Goal: Task Accomplishment & Management: Use online tool/utility

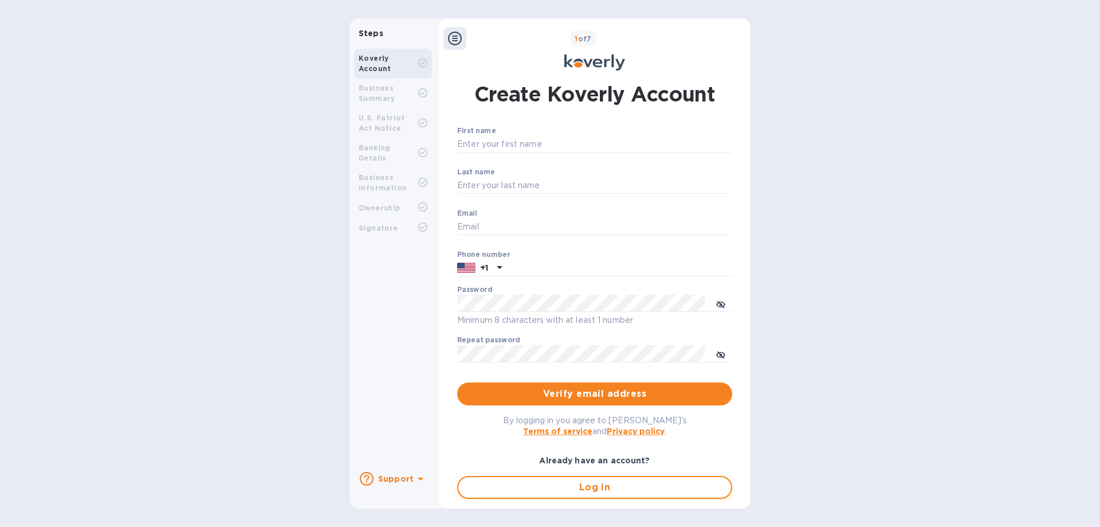
type input "[EMAIL_ADDRESS][DOMAIN_NAME]"
click at [576, 494] on button "Log in" at bounding box center [594, 487] width 275 height 23
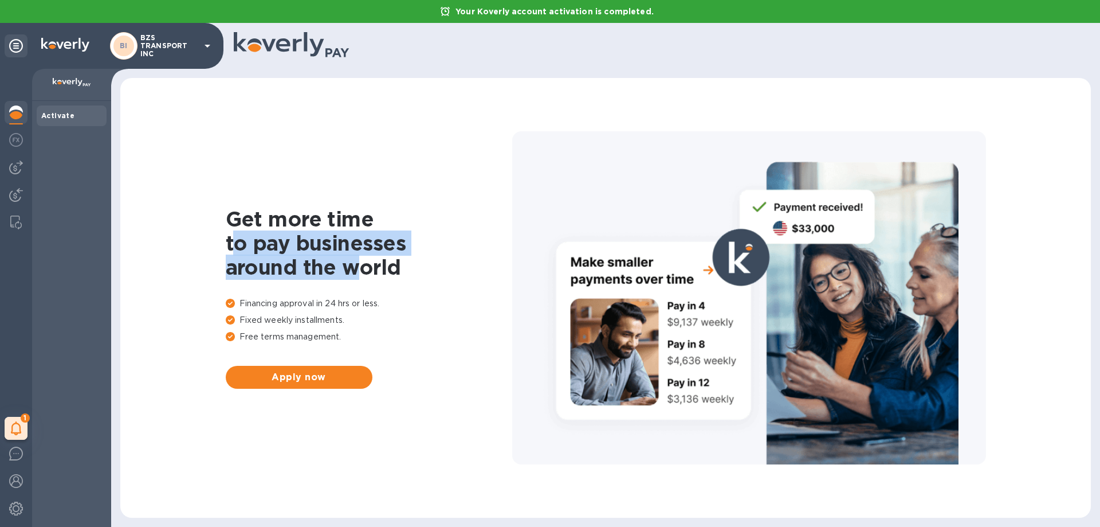
drag, startPoint x: 231, startPoint y: 247, endPoint x: 360, endPoint y: 278, distance: 132.6
click at [358, 278] on h1 "Get more time to pay businesses around the world" at bounding box center [369, 243] width 286 height 72
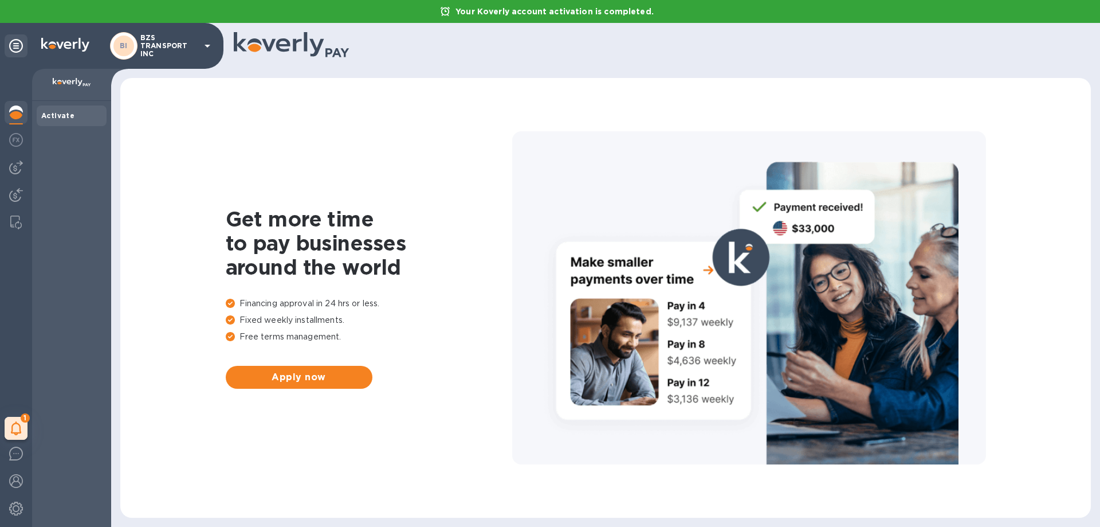
click at [399, 324] on p "Fixed weekly installments." at bounding box center [369, 320] width 286 height 12
click at [62, 428] on b "My tasks" at bounding box center [50, 427] width 36 height 9
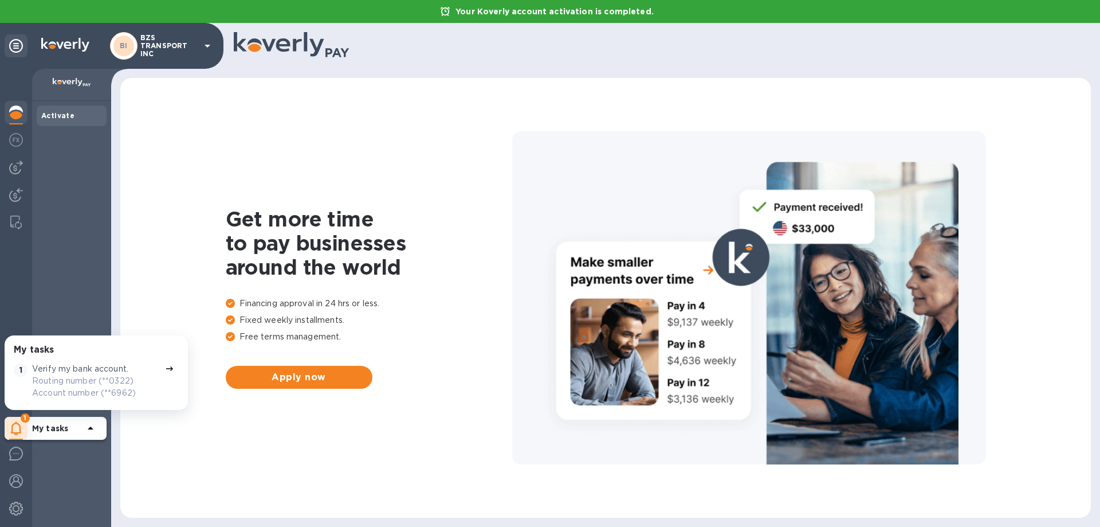
scroll to position [2, 0]
click at [93, 383] on p "Routing number (**0322) Account number (**6962)" at bounding box center [96, 386] width 128 height 24
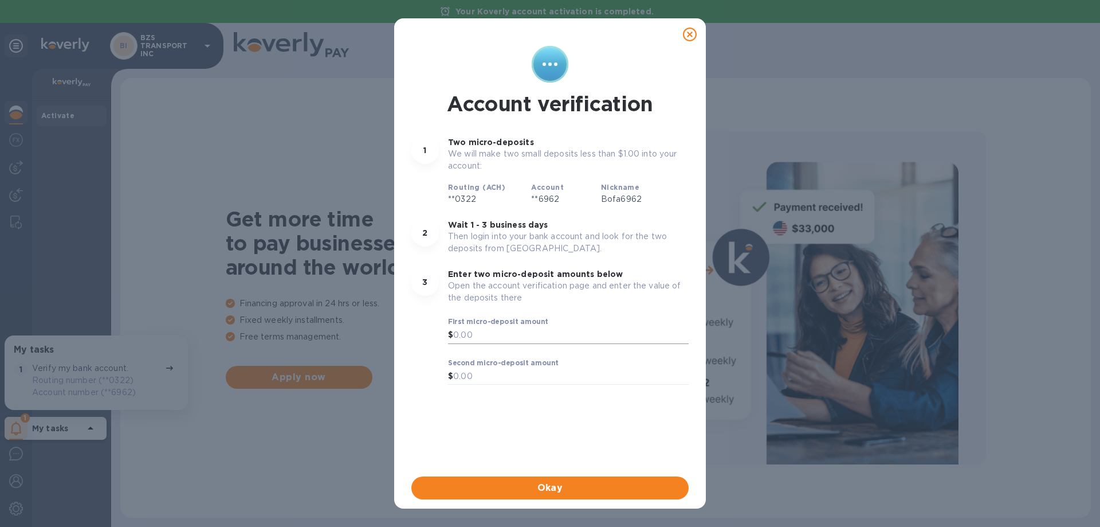
click at [470, 330] on input "text" at bounding box center [570, 335] width 235 height 17
click at [693, 33] on icon at bounding box center [690, 35] width 14 height 14
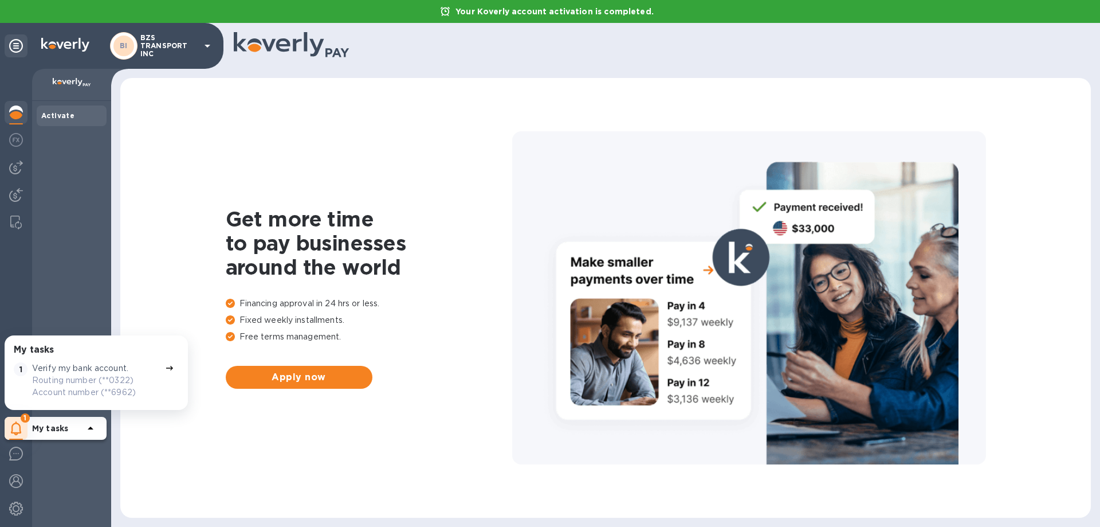
click at [52, 113] on b "Activate" at bounding box center [57, 115] width 33 height 9
click at [11, 140] on img at bounding box center [16, 140] width 14 height 14
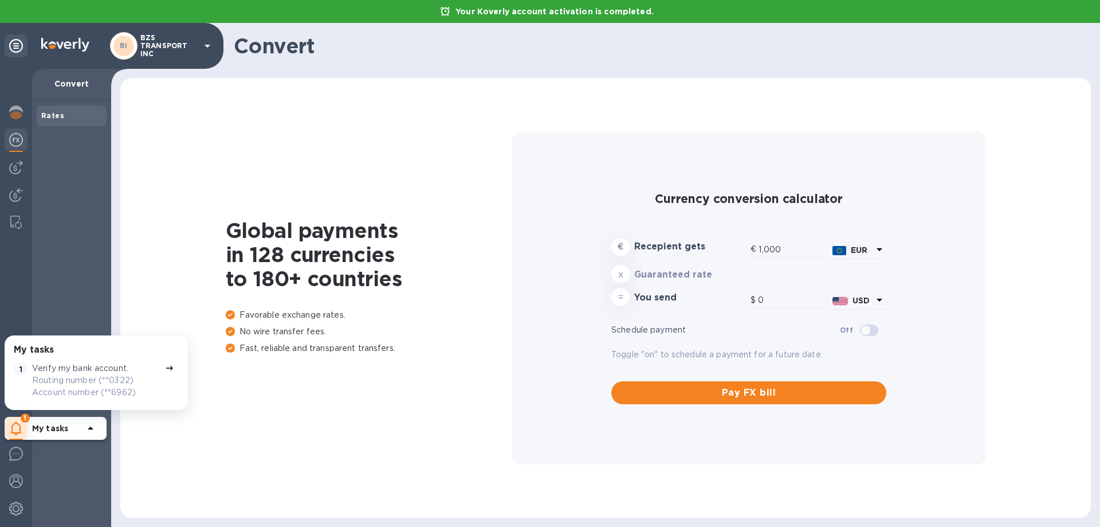
type input "1,183.31"
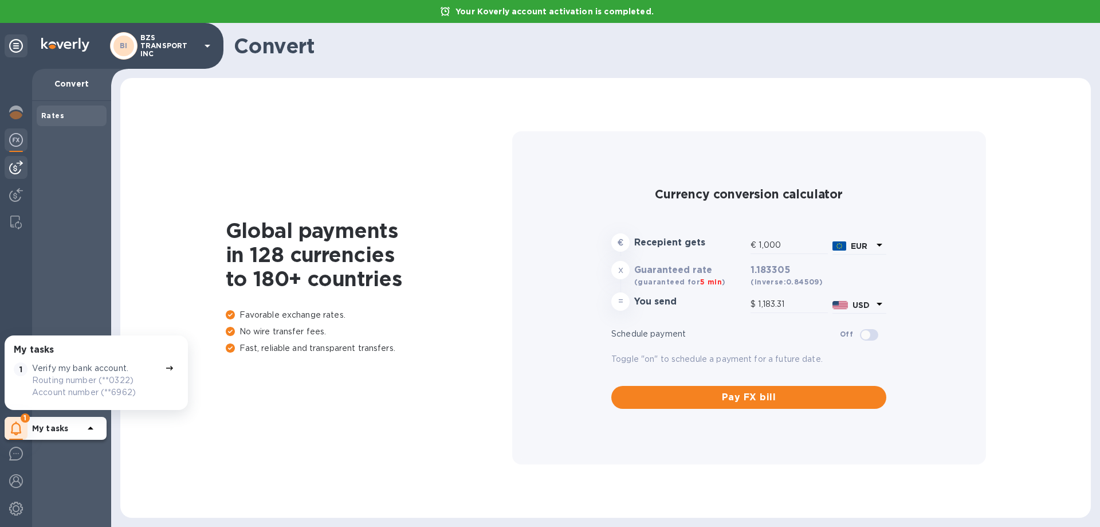
click at [14, 167] on img at bounding box center [16, 167] width 14 height 14
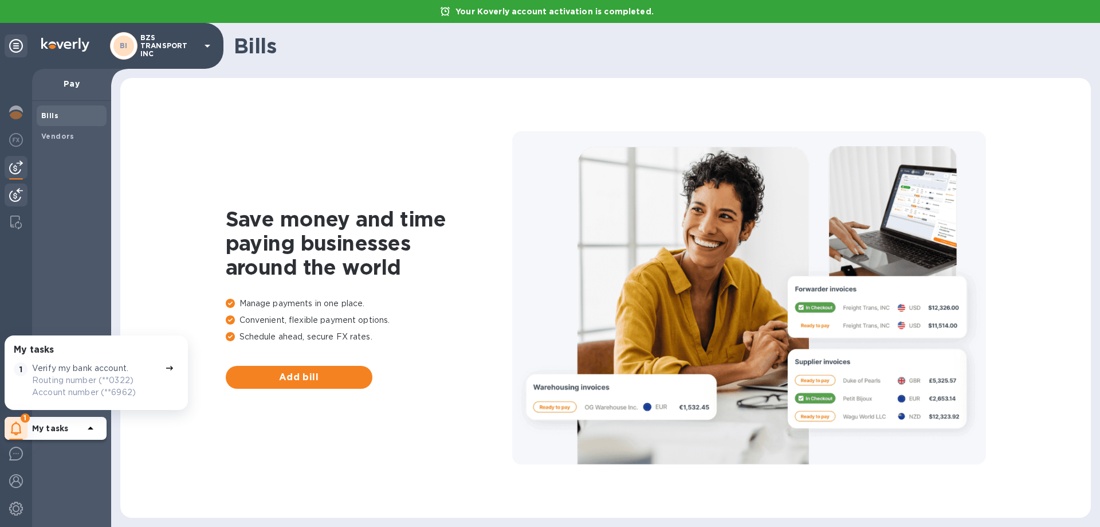
click at [17, 197] on img at bounding box center [16, 195] width 14 height 14
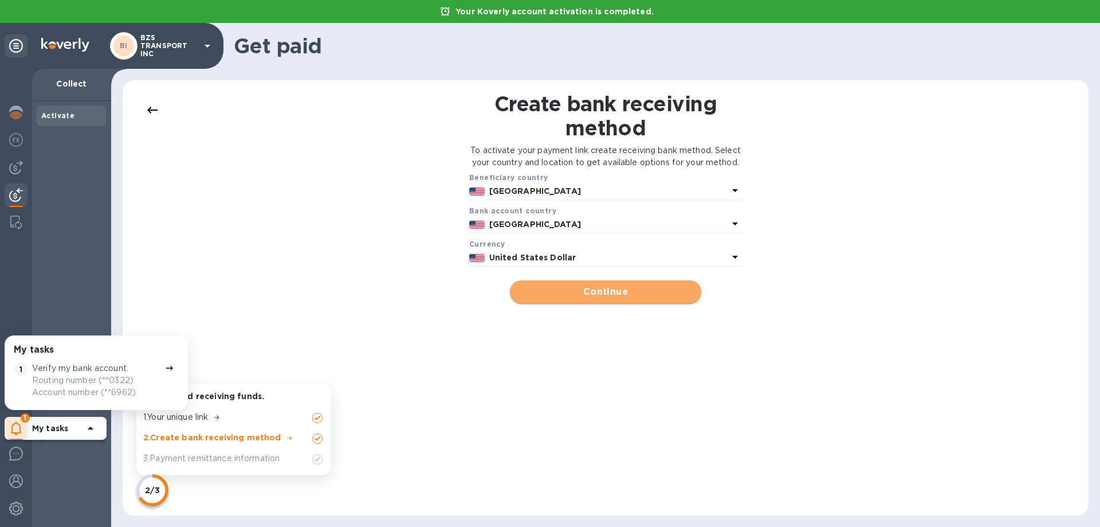
click at [606, 299] on span "Continue" at bounding box center [605, 292] width 172 height 14
